Goal: Transaction & Acquisition: Purchase product/service

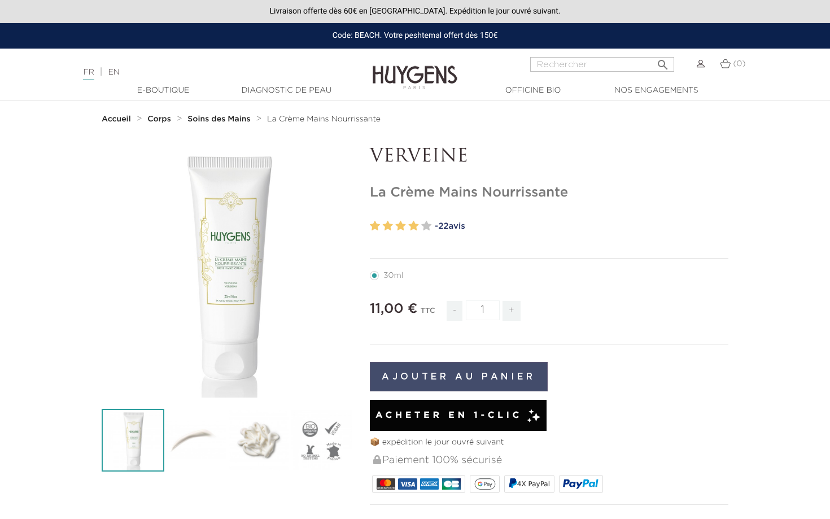
click at [413, 375] on button "Ajouter au panier" at bounding box center [459, 376] width 178 height 29
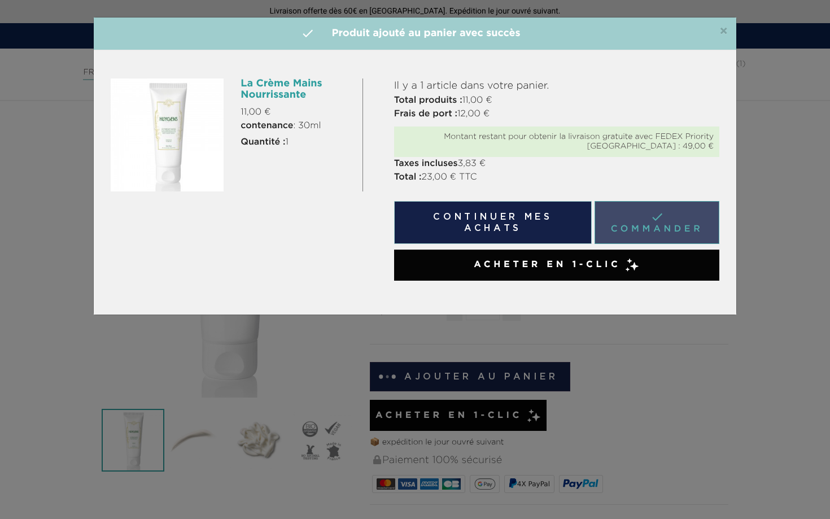
click at [625, 214] on link " Commander" at bounding box center [657, 222] width 125 height 43
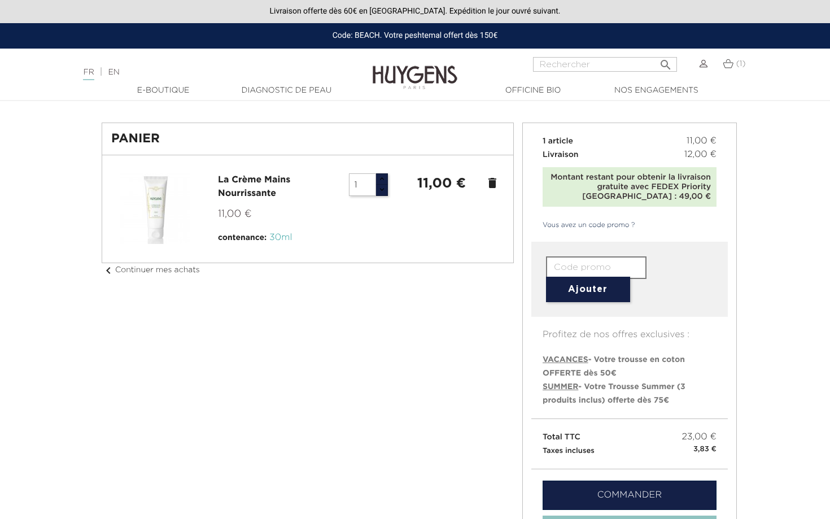
click at [572, 263] on input "text" at bounding box center [596, 267] width 101 height 23
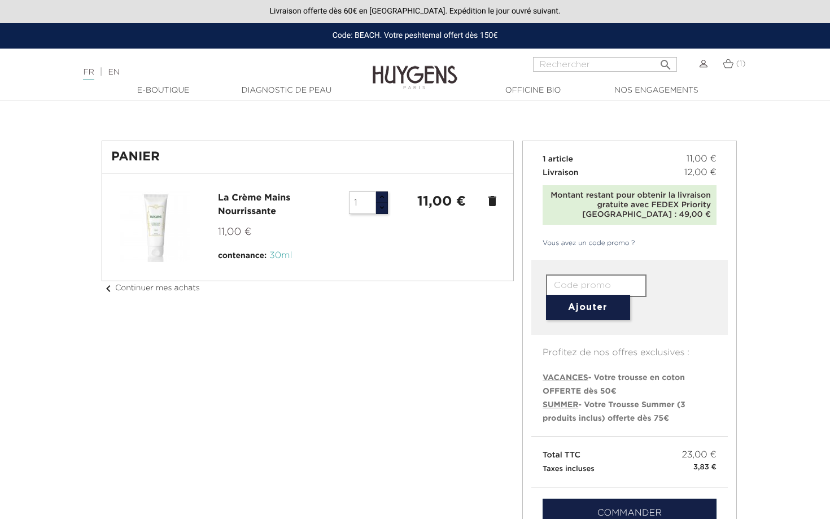
paste input "RV83-EUC2-3EWE-3H4R"
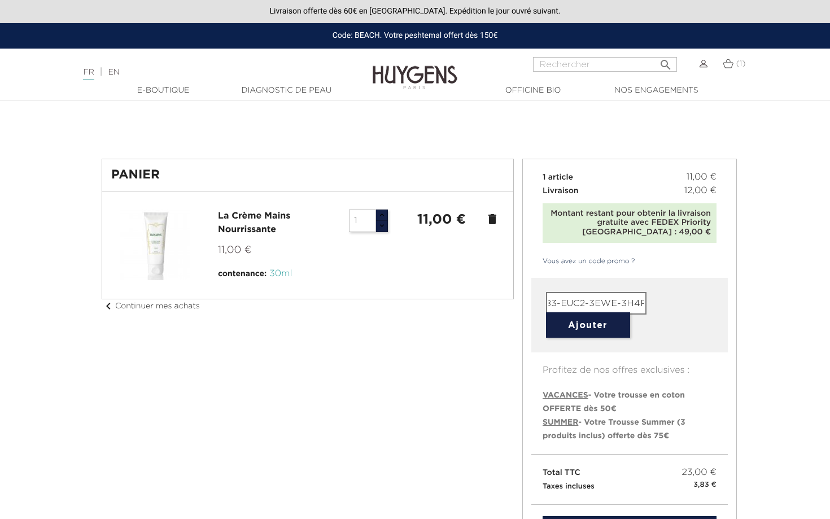
type input "RV83-EUC2-3EWE-3H4R"
click at [582, 324] on button "Ajouter" at bounding box center [588, 324] width 84 height 25
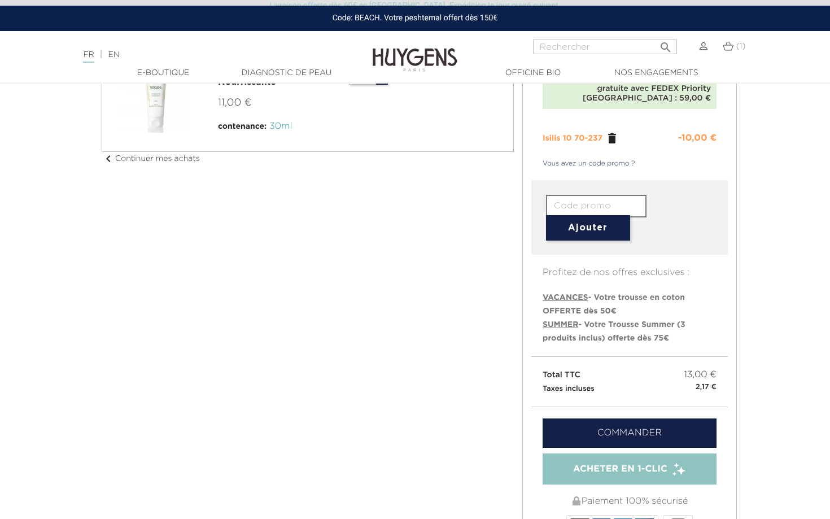
scroll to position [0, 0]
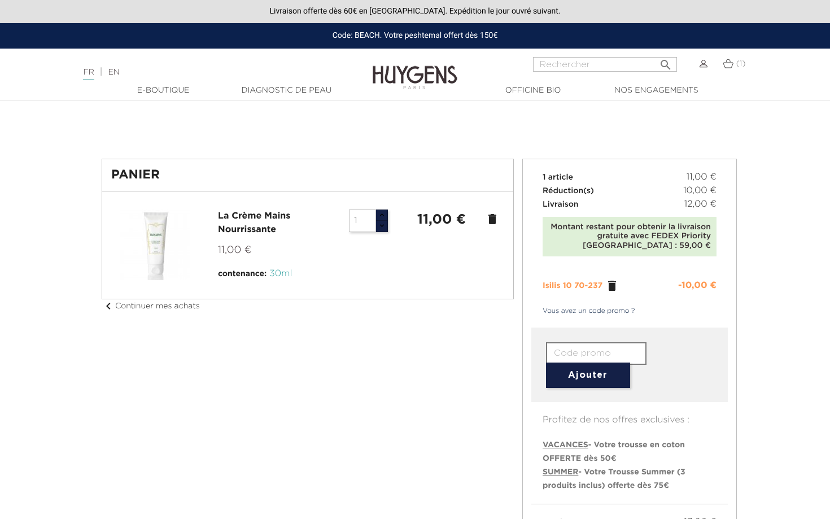
click at [398, 67] on img at bounding box center [415, 68] width 85 height 43
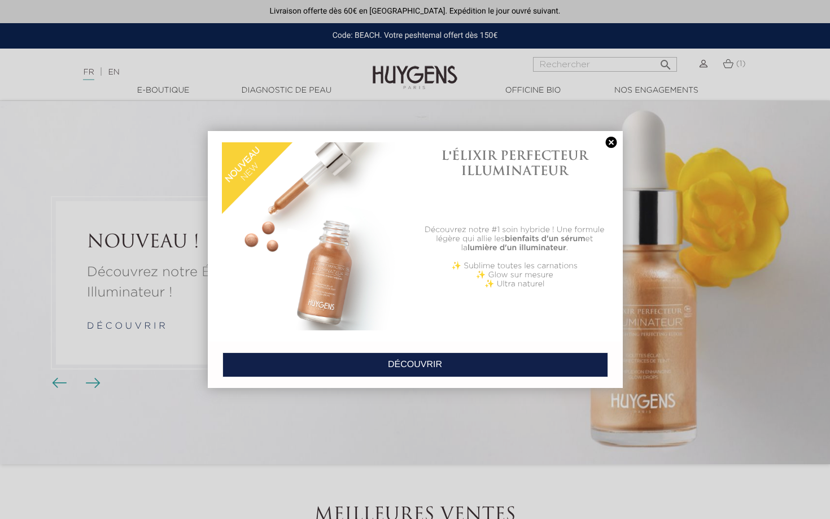
click at [612, 141] on link at bounding box center [612, 143] width 16 height 12
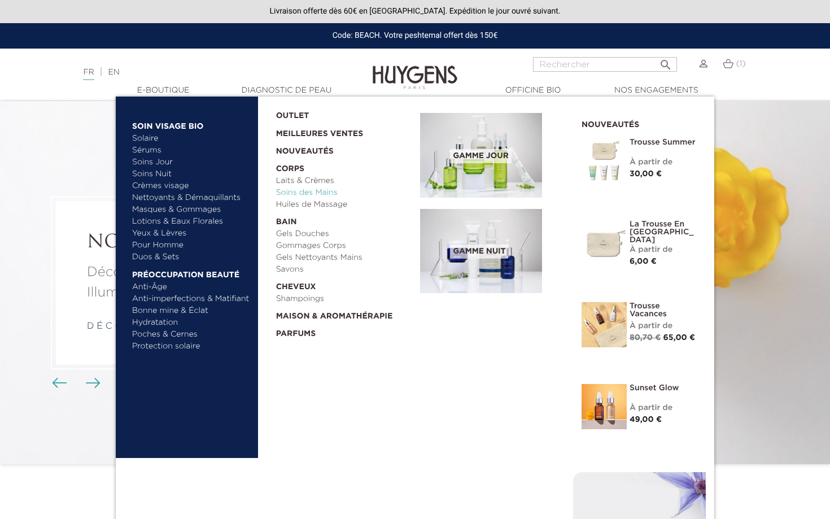
click at [292, 193] on link "Soins des Mains" at bounding box center [344, 193] width 137 height 12
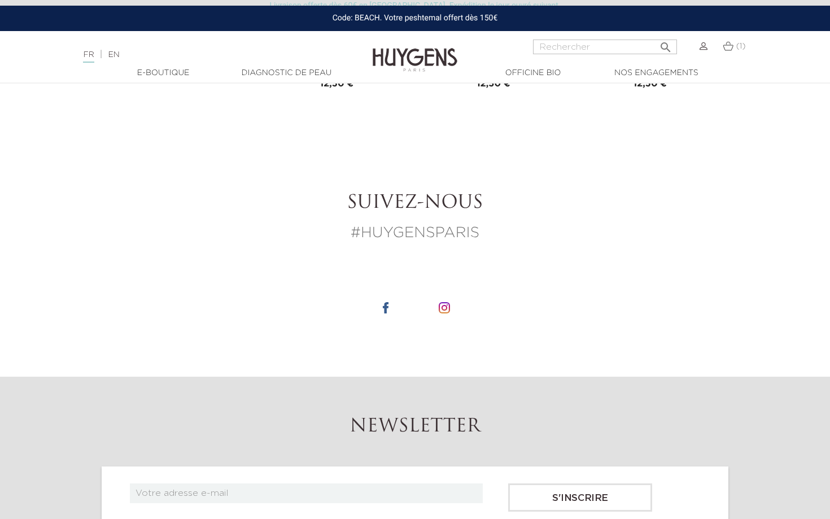
scroll to position [1235, 0]
